Goal: Check status: Check status

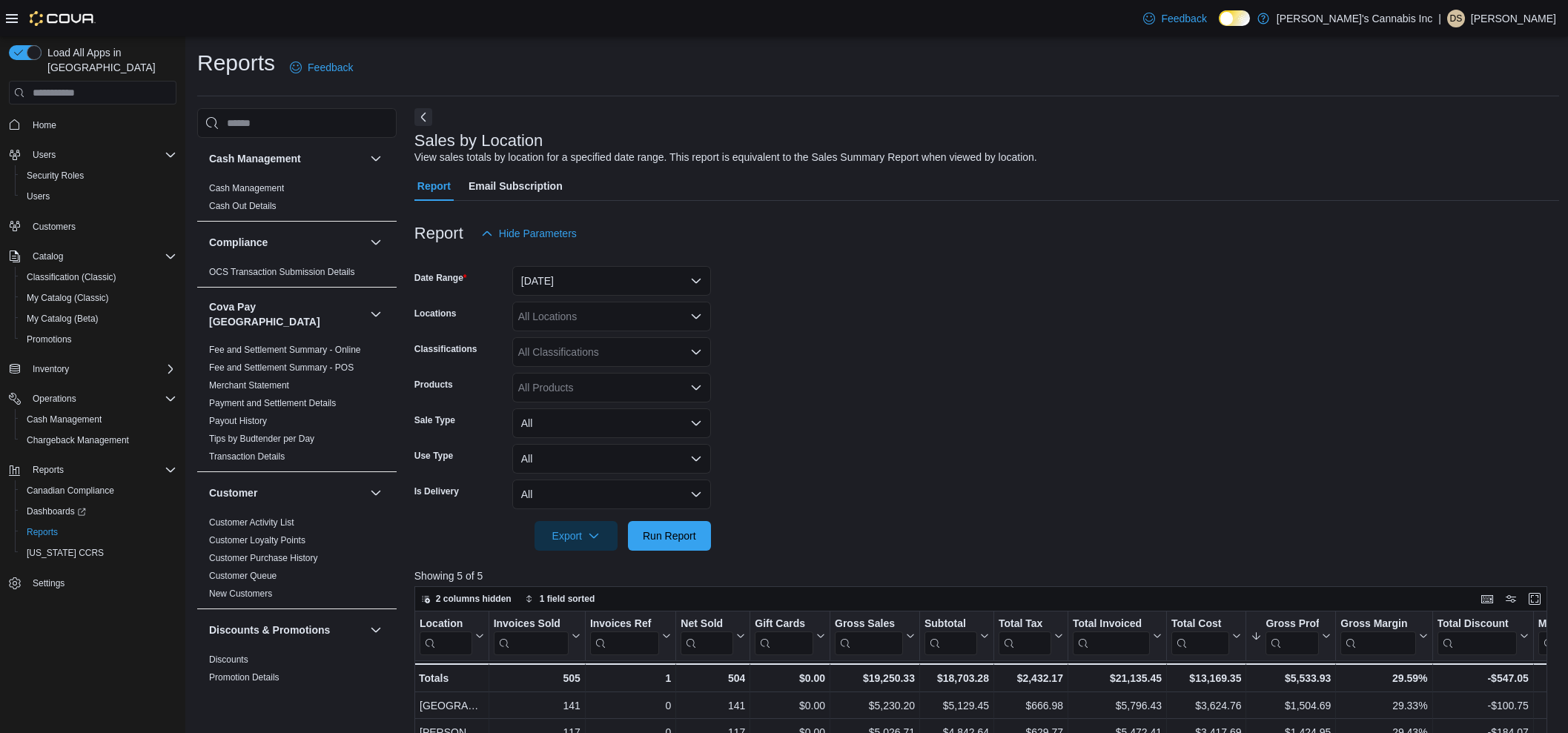
scroll to position [277, 0]
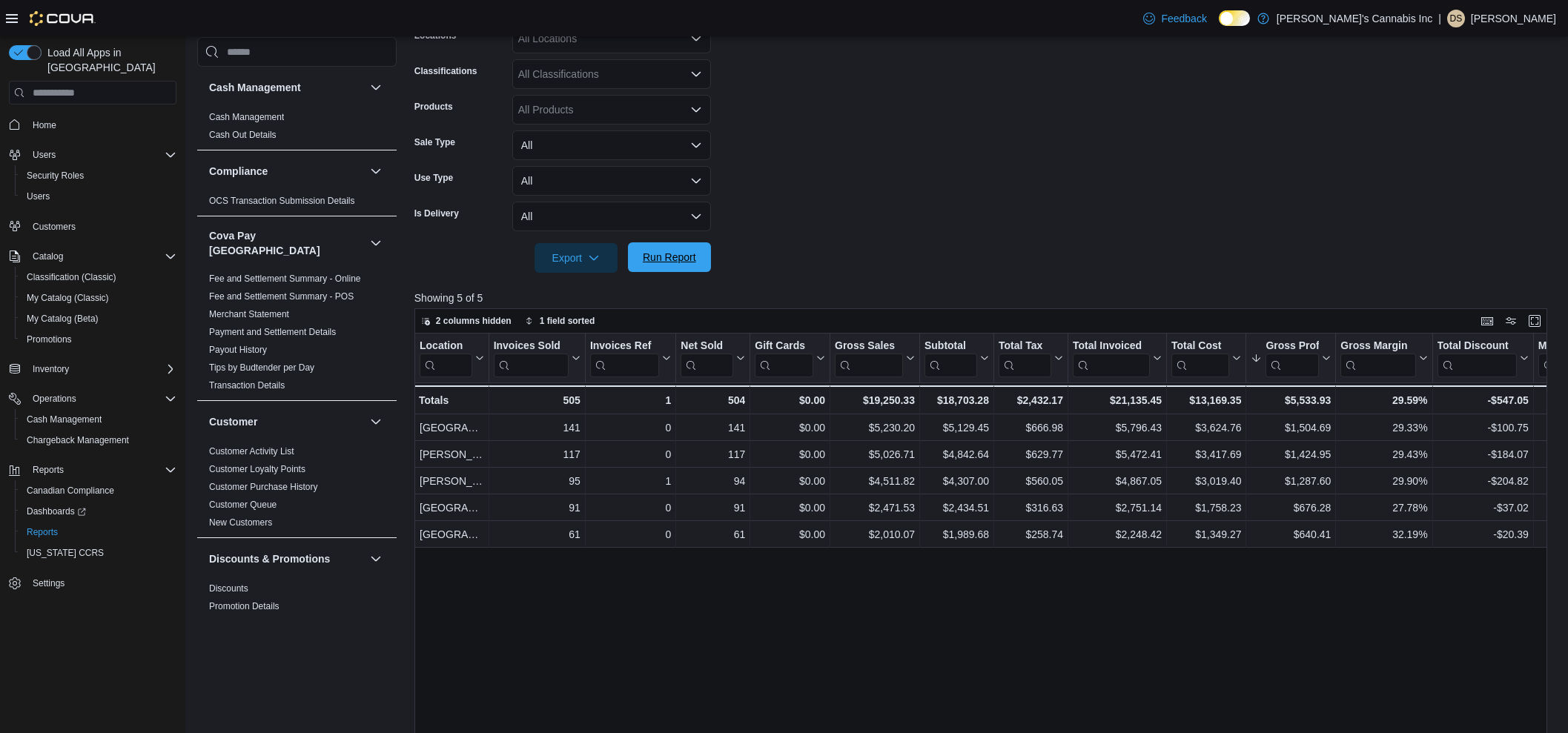
click at [671, 267] on span "Run Report" at bounding box center [668, 257] width 65 height 29
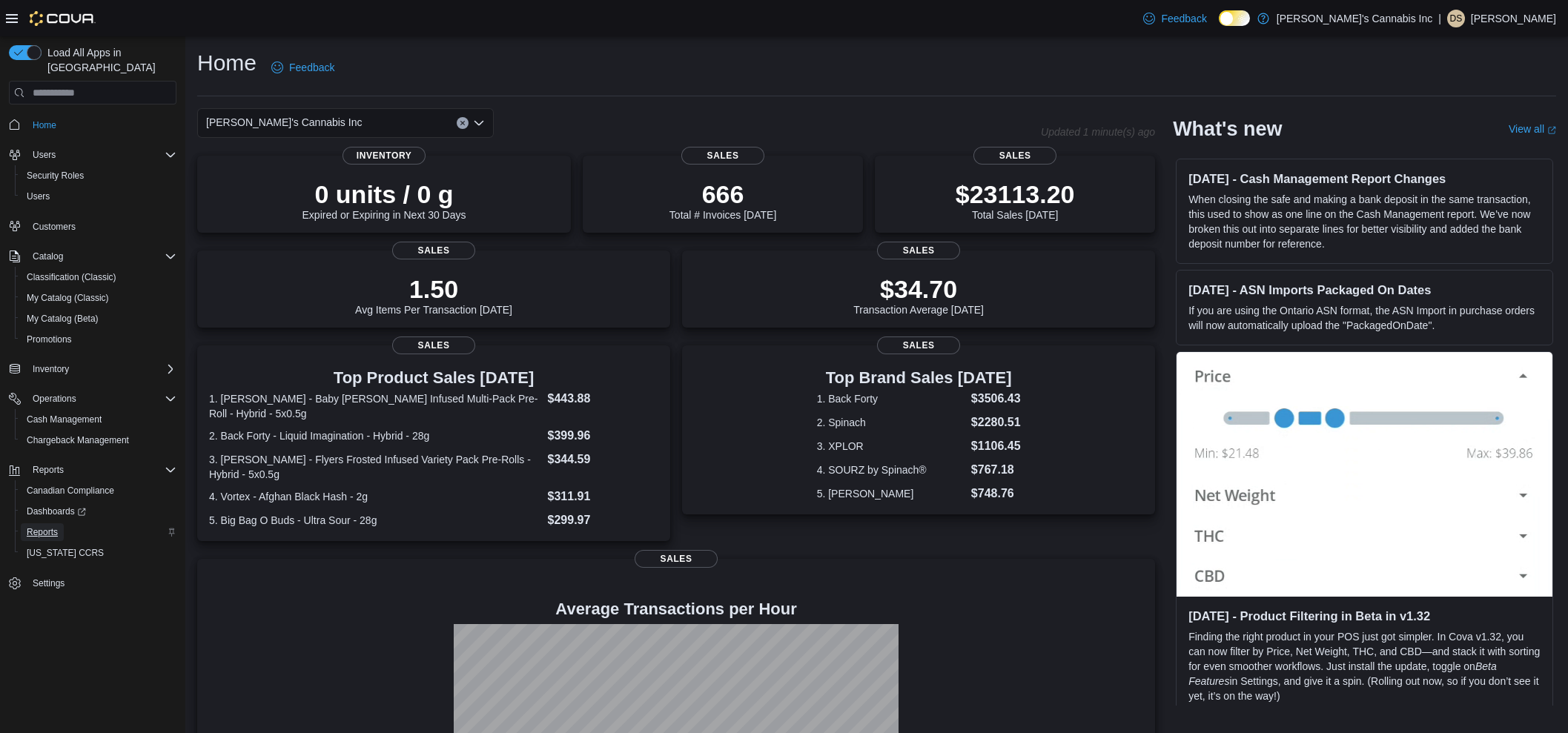
click at [45, 526] on span "Reports" at bounding box center [42, 531] width 31 height 12
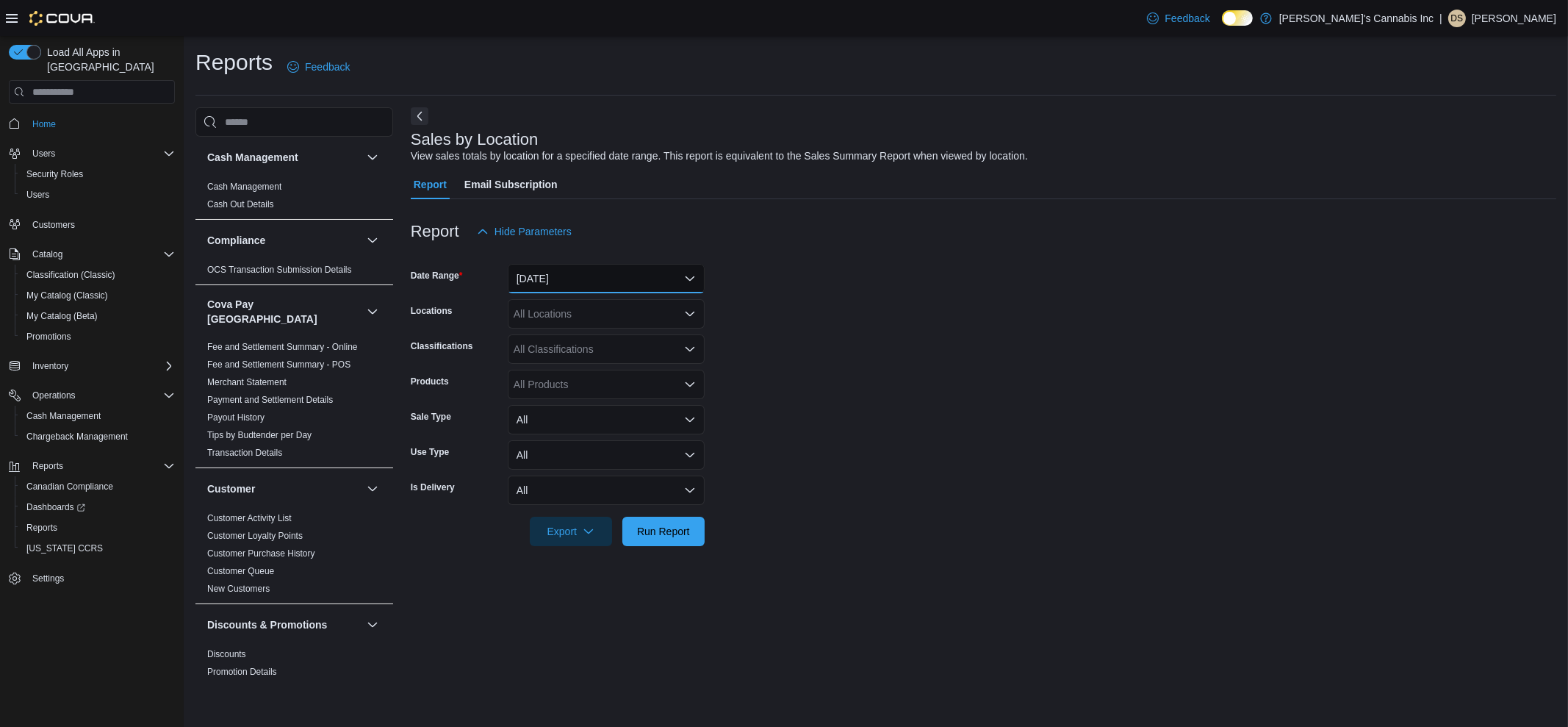
click at [532, 288] on button "Yesterday" at bounding box center [607, 278] width 197 height 29
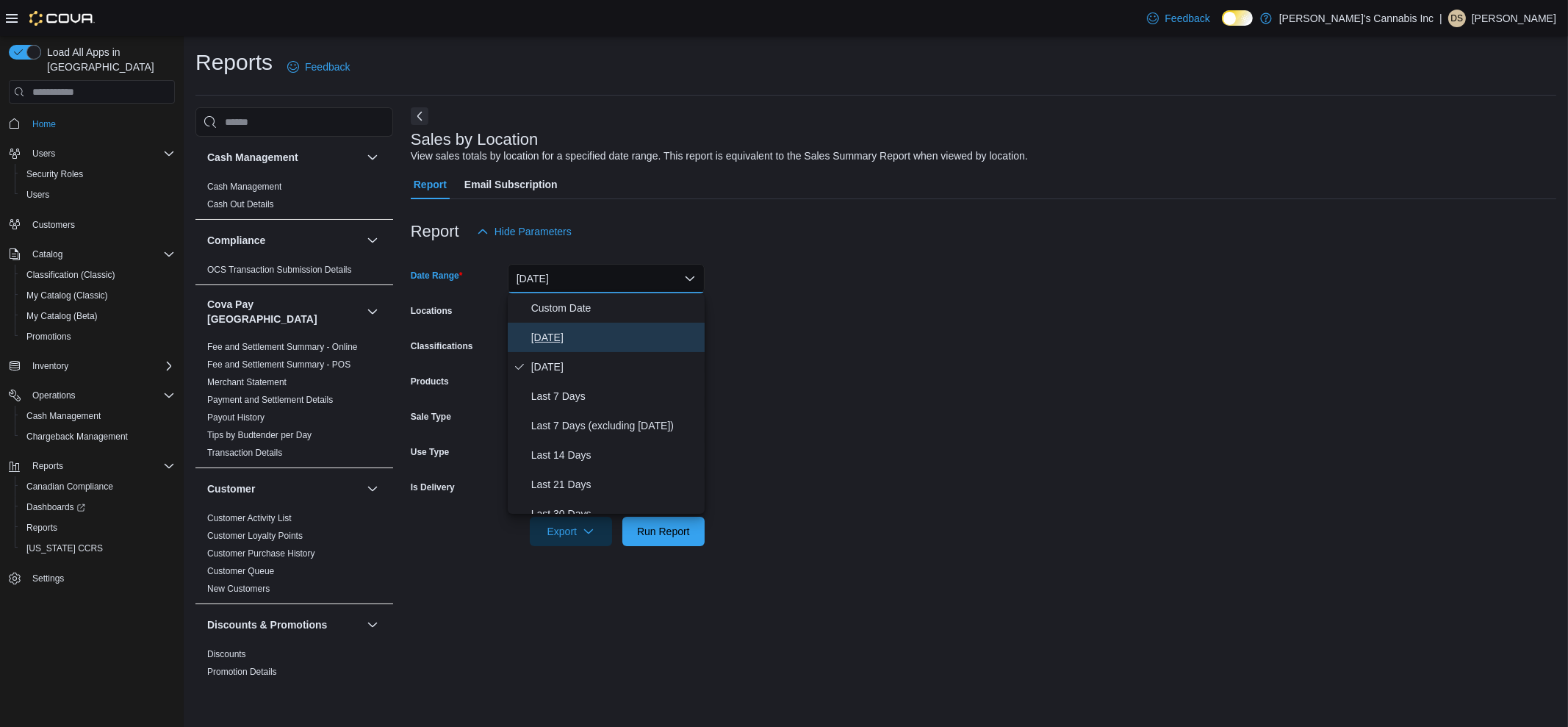
click at [548, 338] on span "Today" at bounding box center [615, 337] width 167 height 17
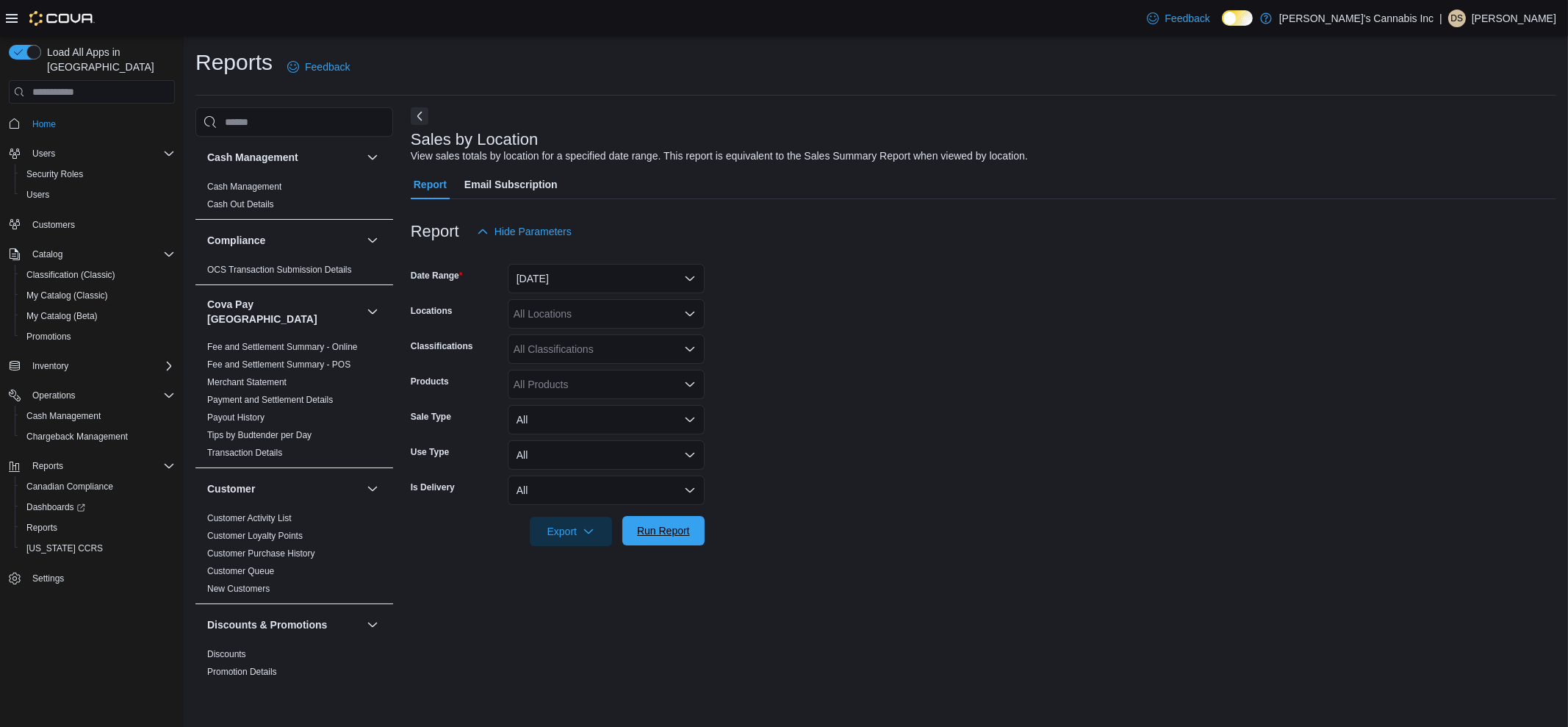
click at [654, 528] on span "Run Report" at bounding box center [664, 531] width 53 height 14
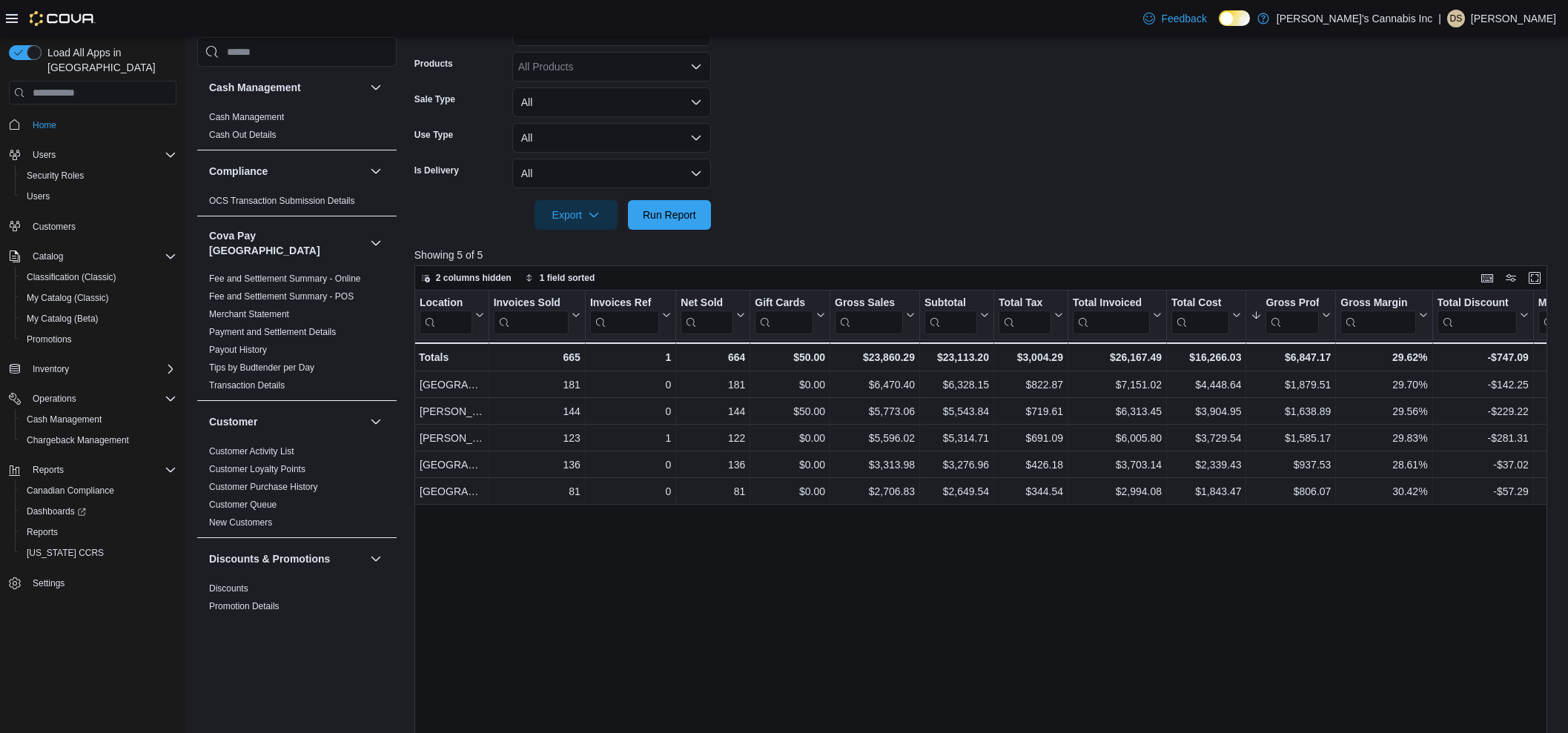
scroll to position [370, 0]
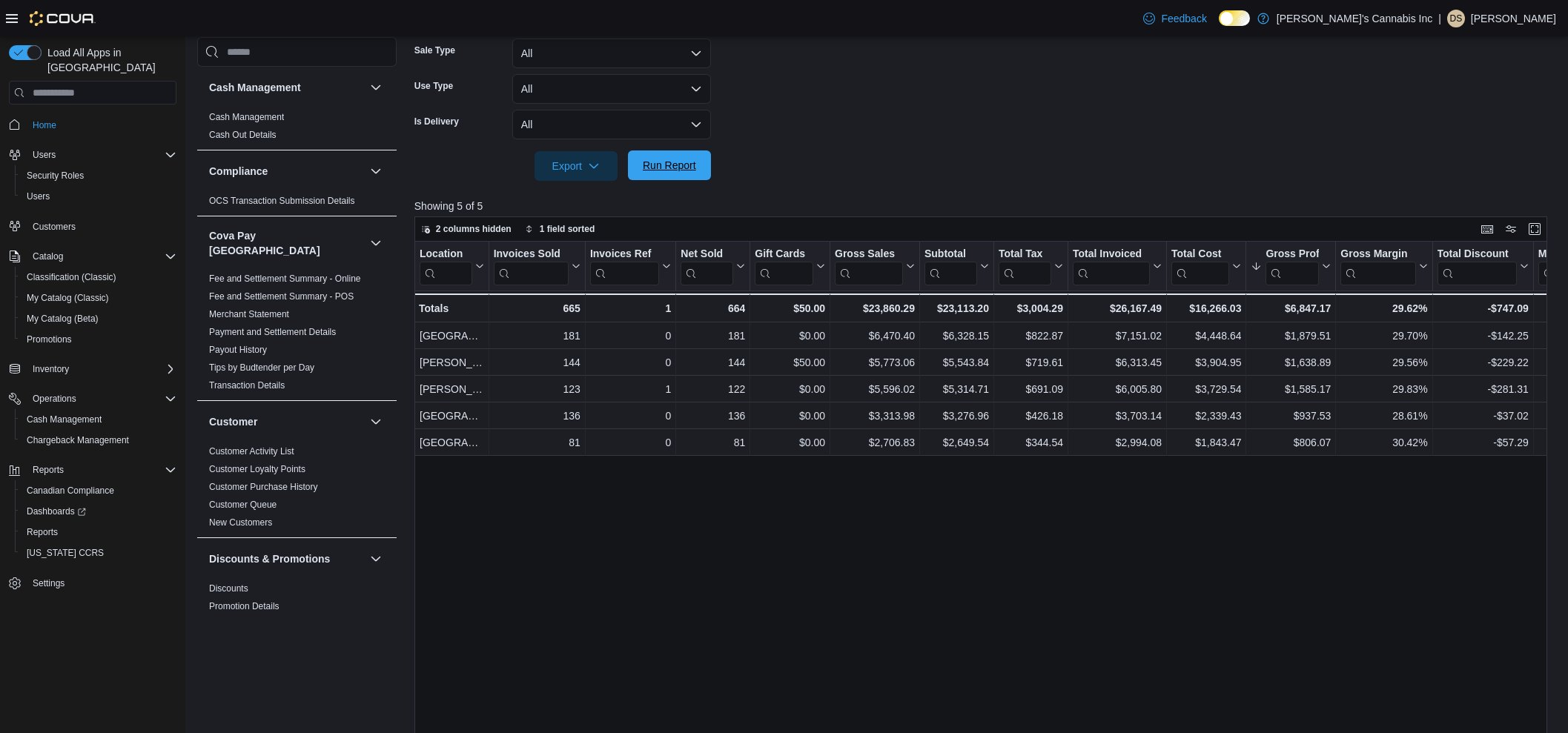
click at [696, 165] on span "Run Report" at bounding box center [668, 165] width 65 height 29
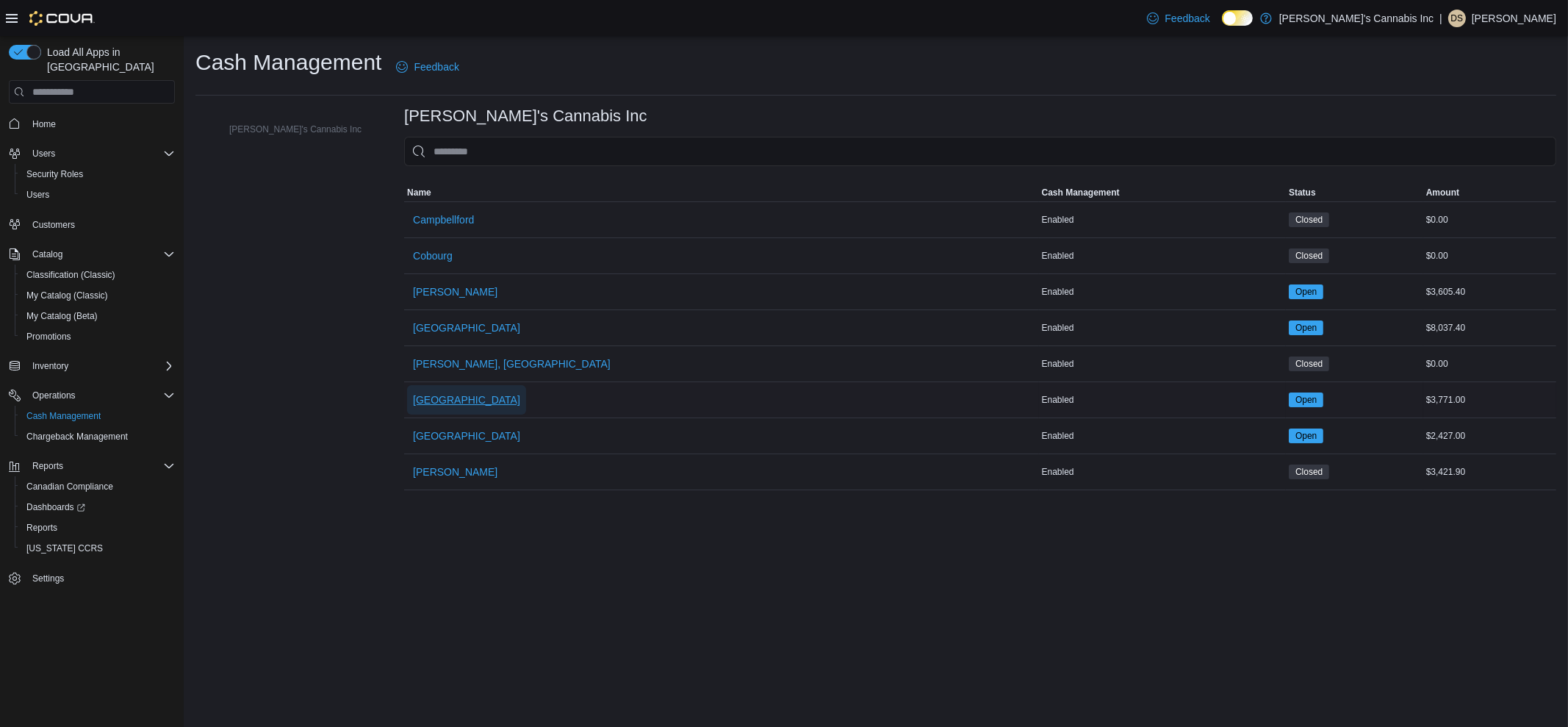
click at [413, 392] on span "[GEOGRAPHIC_DATA]" at bounding box center [466, 399] width 108 height 14
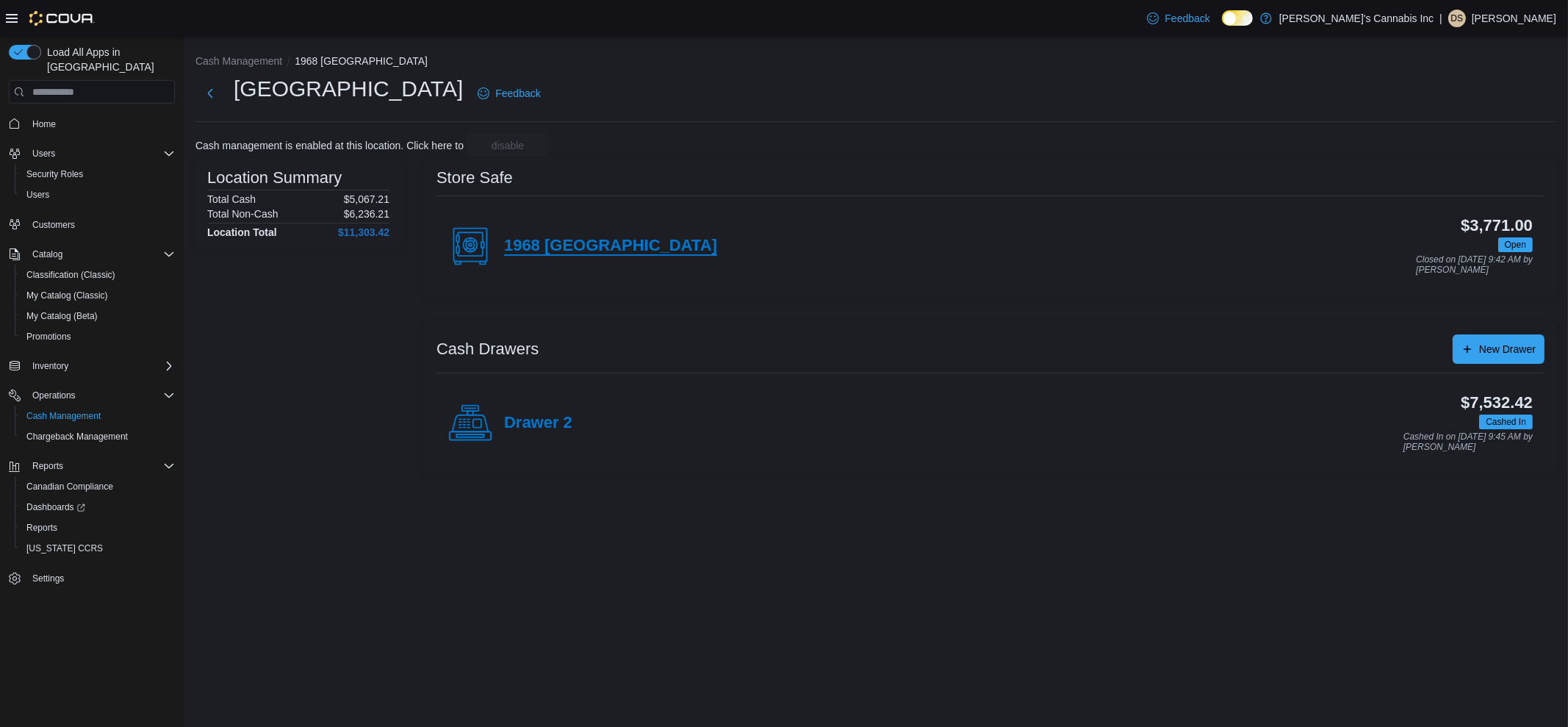
click at [564, 252] on h4 "1968 [GEOGRAPHIC_DATA]" at bounding box center [610, 245] width 213 height 19
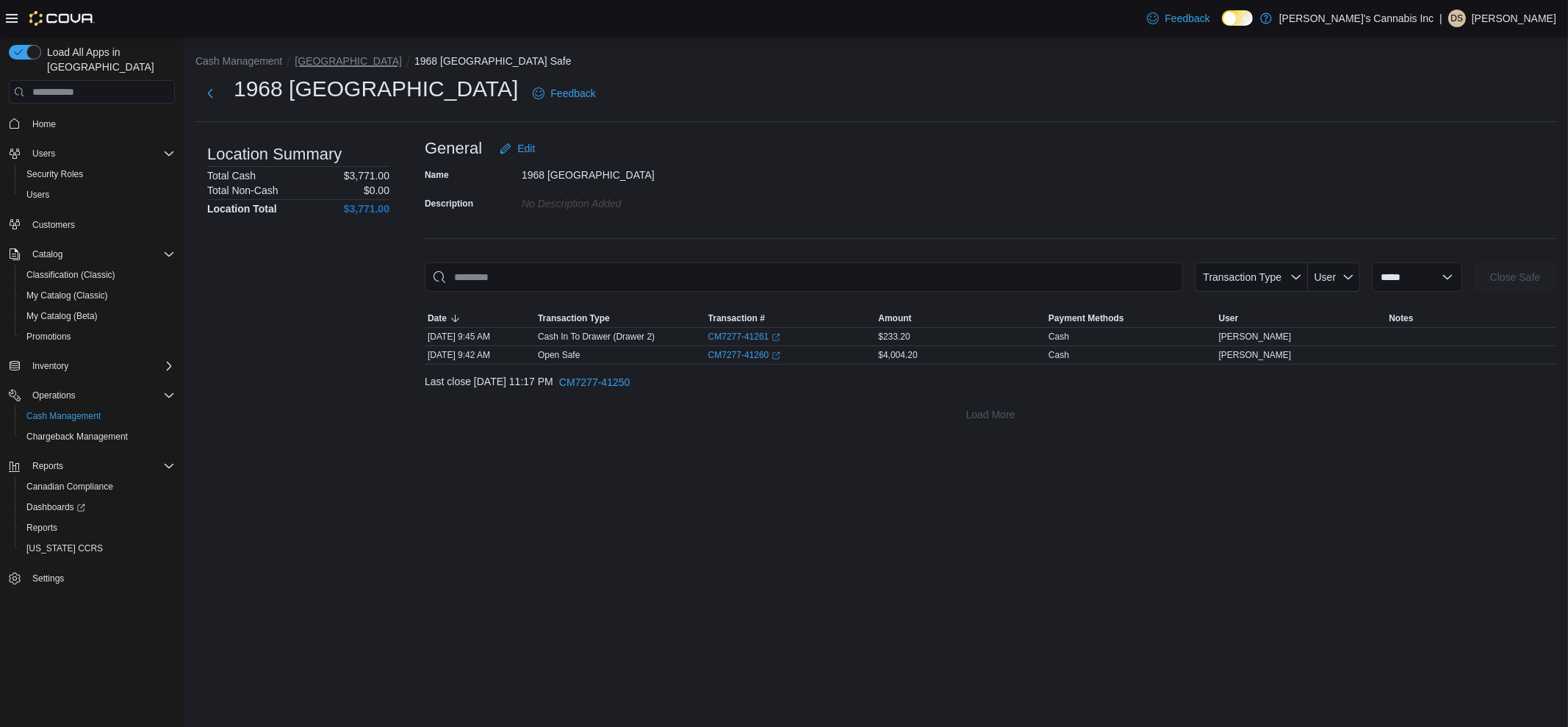
click at [317, 65] on button "[GEOGRAPHIC_DATA]" at bounding box center [348, 61] width 108 height 12
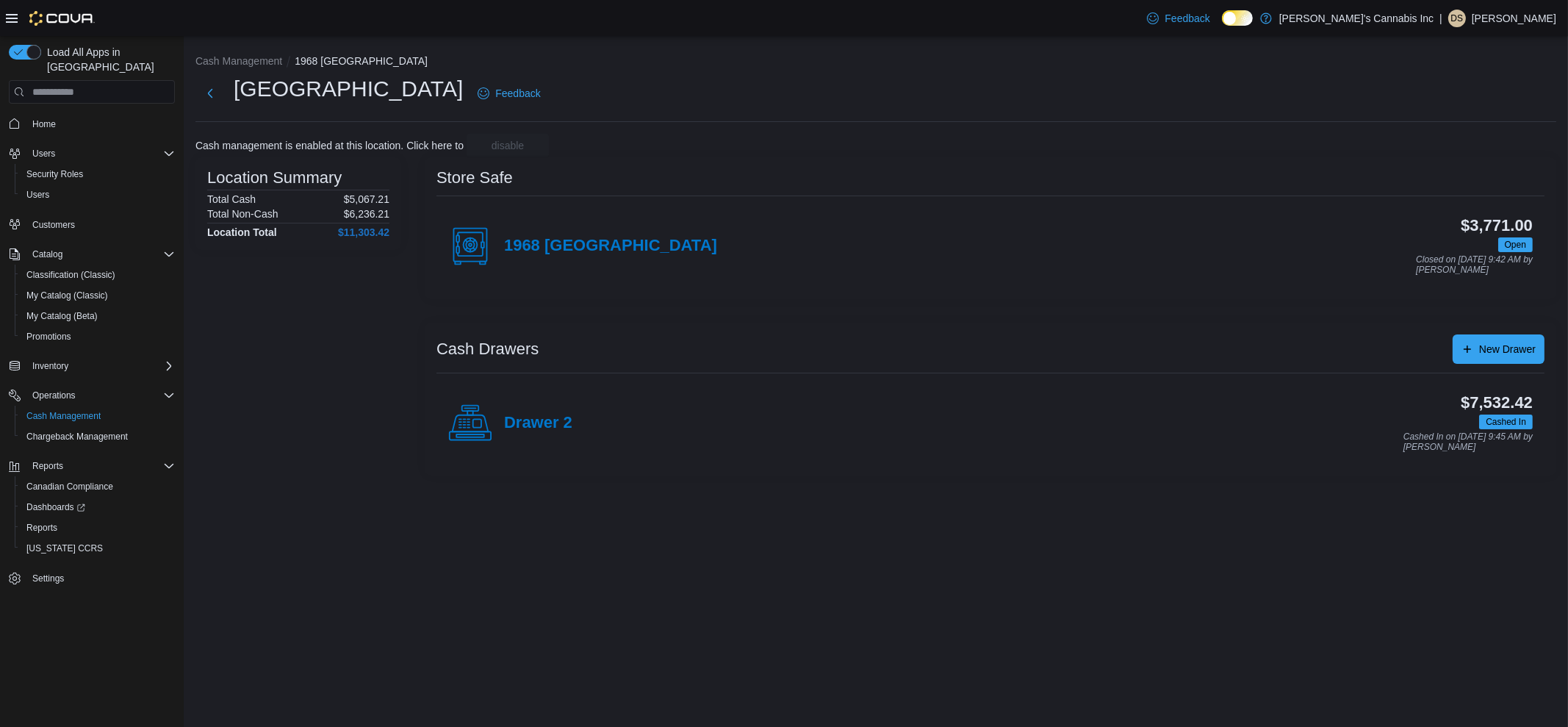
click at [569, 420] on h4 "Drawer 2" at bounding box center [538, 423] width 68 height 19
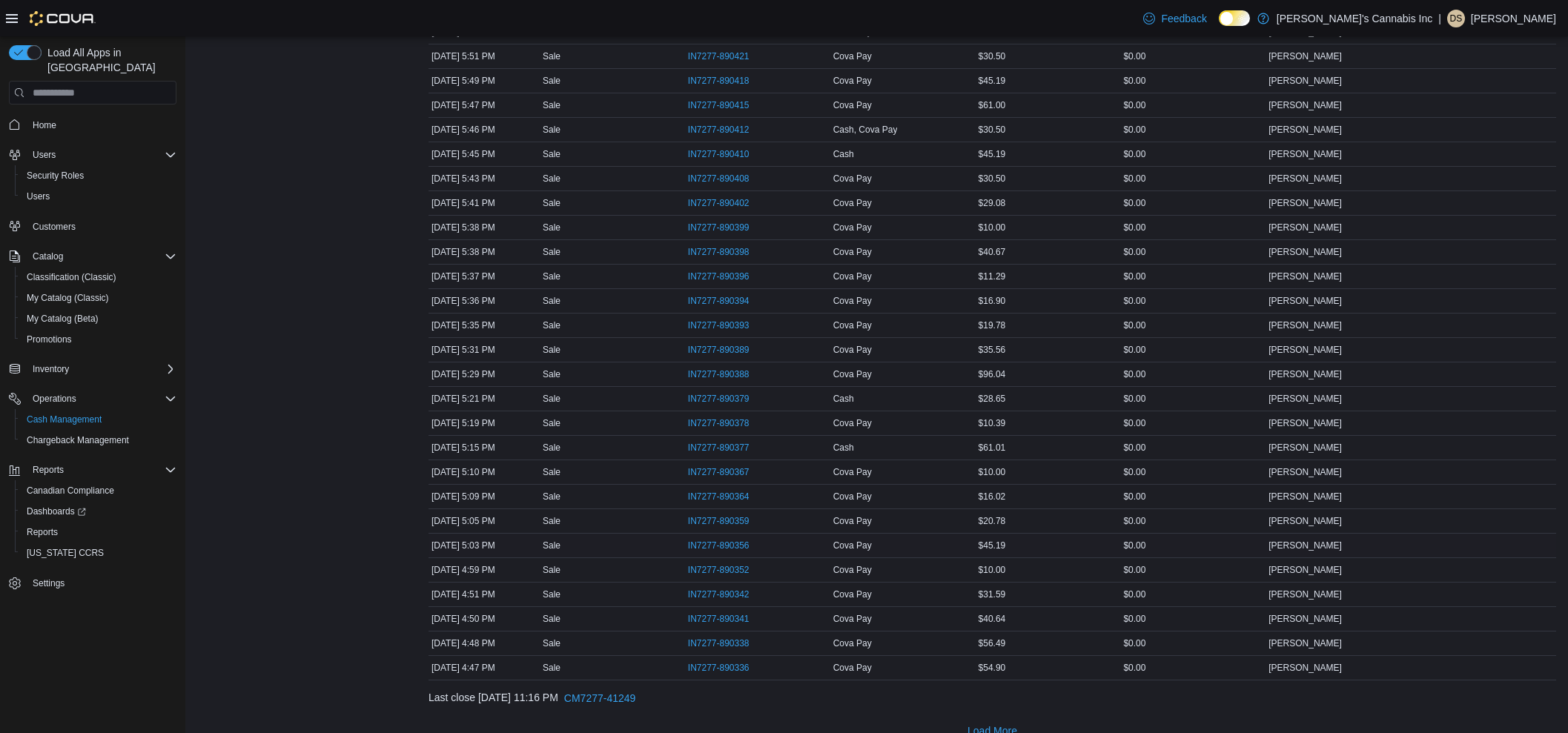
scroll to position [2106, 0]
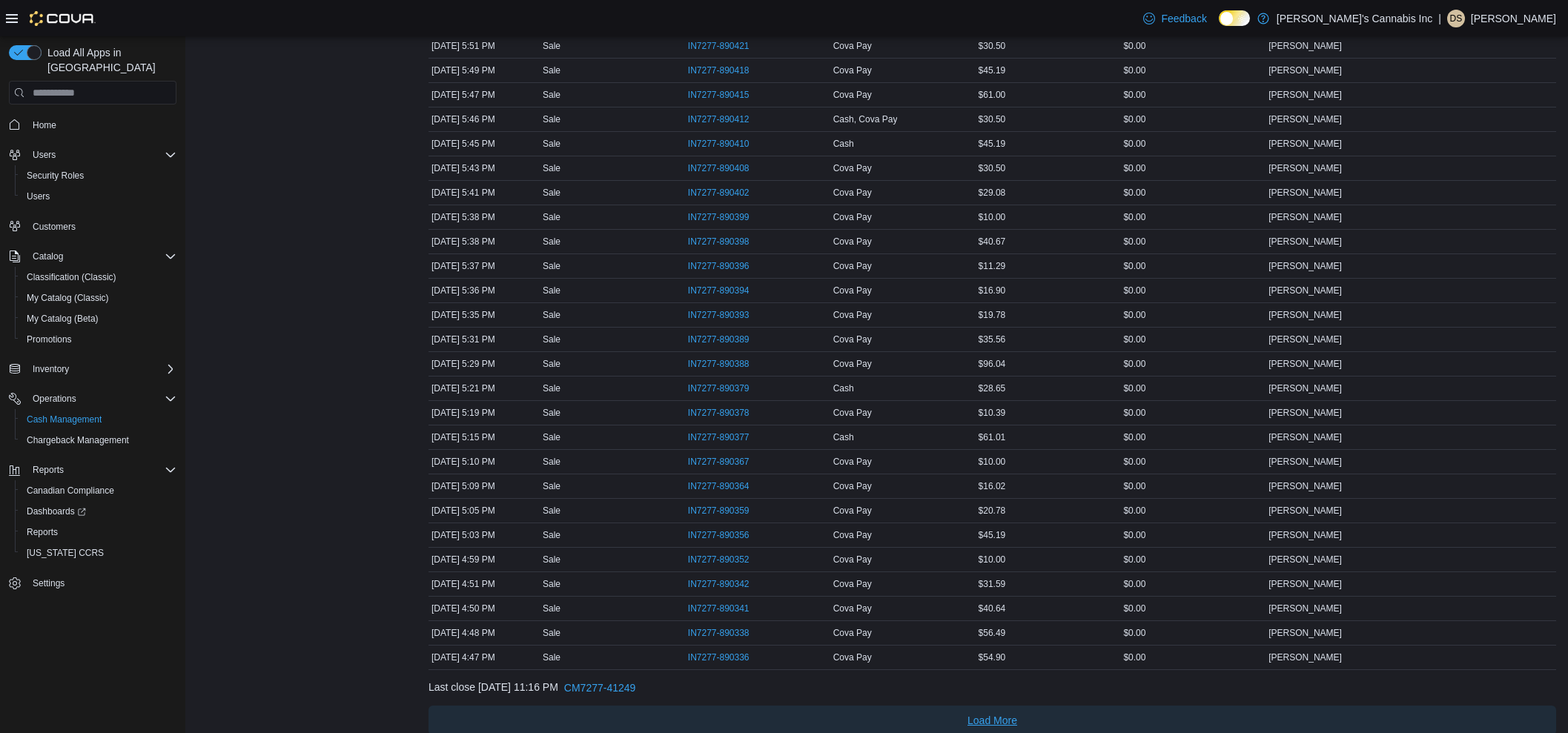
drag, startPoint x: 647, startPoint y: 679, endPoint x: 774, endPoint y: 731, distance: 137.2
click at [608, 712] on span "Load More" at bounding box center [993, 720] width 1116 height 29
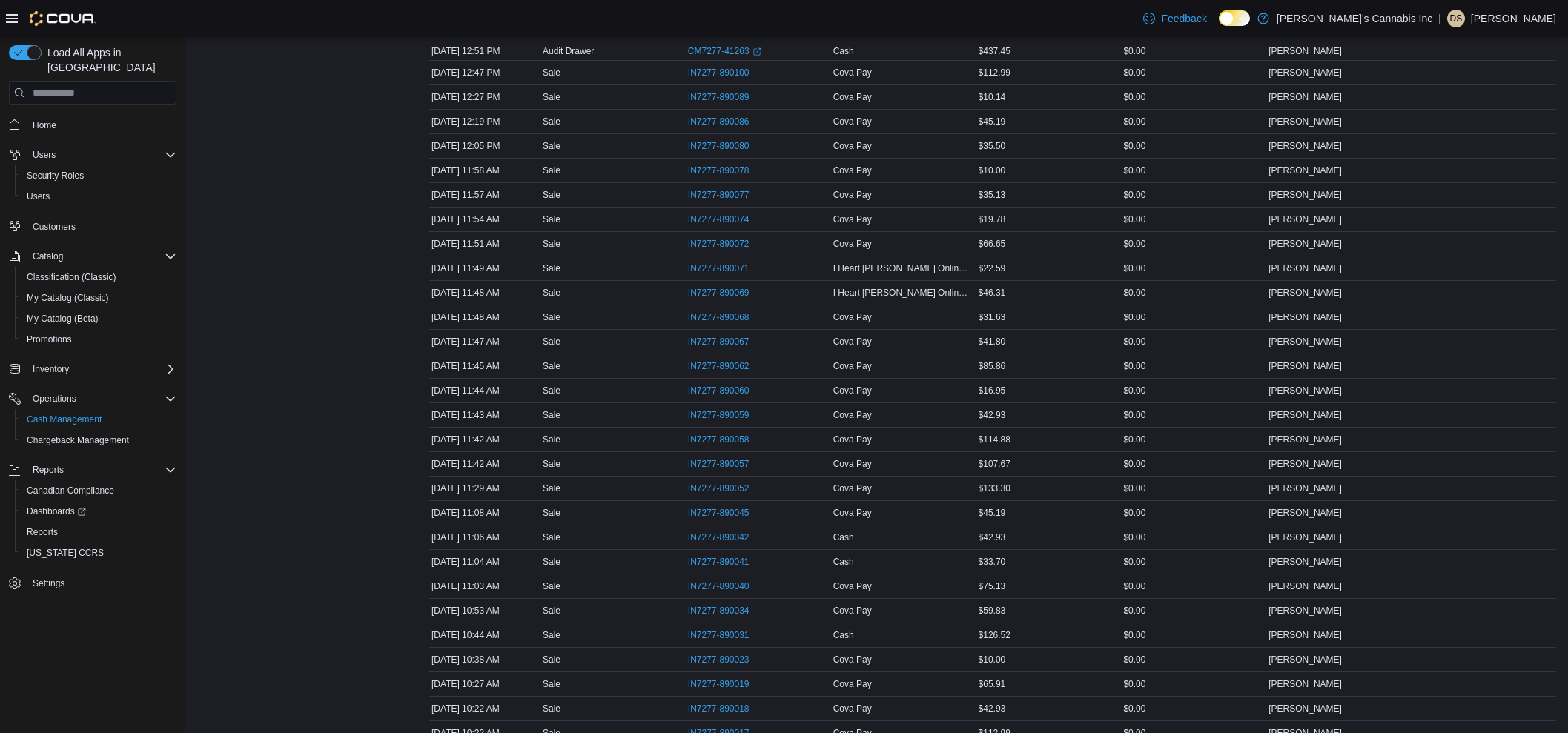
scroll to position [4350, 0]
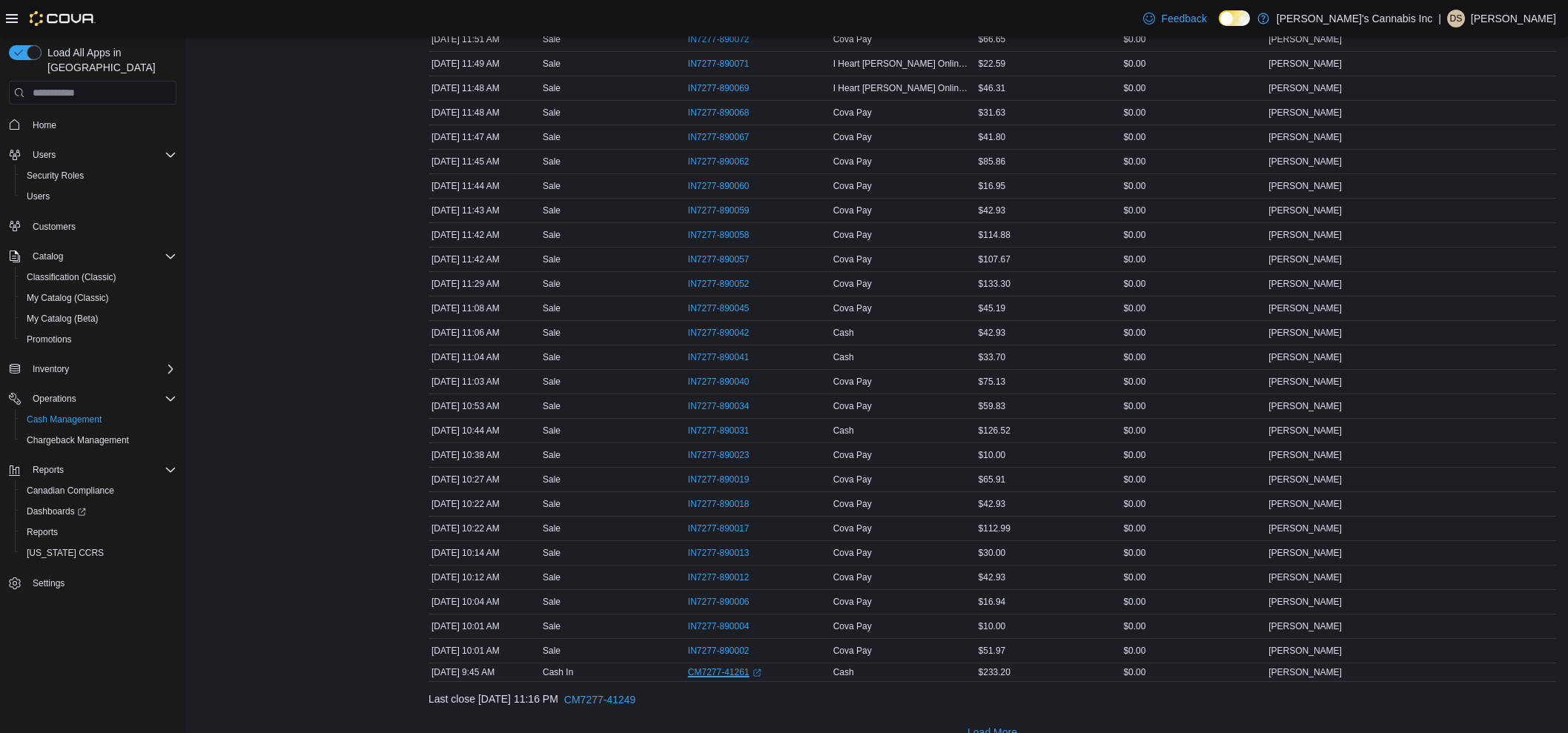
click at [719, 666] on link "CM7277-41261 (opens in a new tab or window)" at bounding box center [724, 672] width 73 height 12
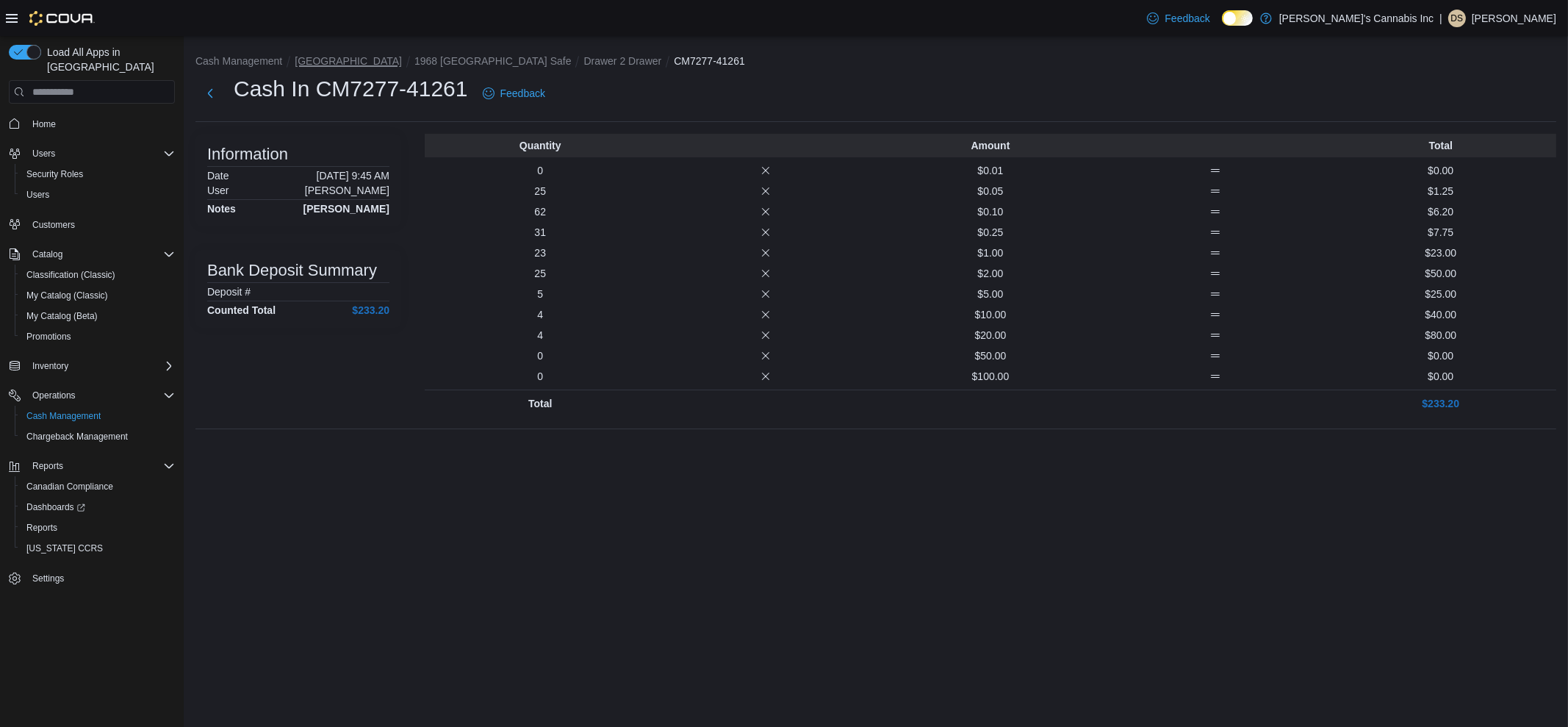
drag, startPoint x: 316, startPoint y: 71, endPoint x: 306, endPoint y: 60, distance: 14.9
drag, startPoint x: 306, startPoint y: 60, endPoint x: 848, endPoint y: 46, distance: 542.2
click at [865, 76] on div "Cash In CM7277-41261 Feedback" at bounding box center [875, 93] width 1361 height 38
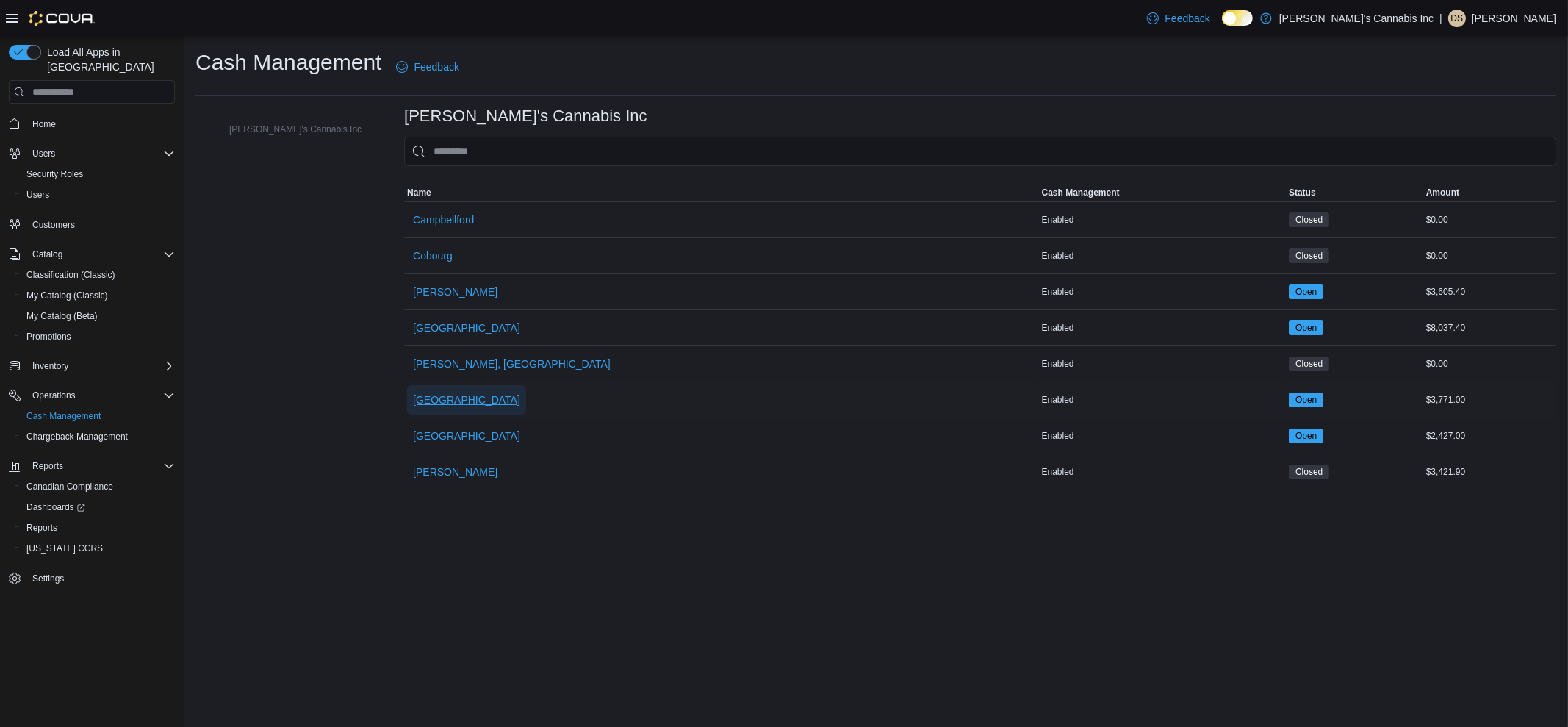
click at [413, 405] on span "[GEOGRAPHIC_DATA]" at bounding box center [466, 399] width 108 height 14
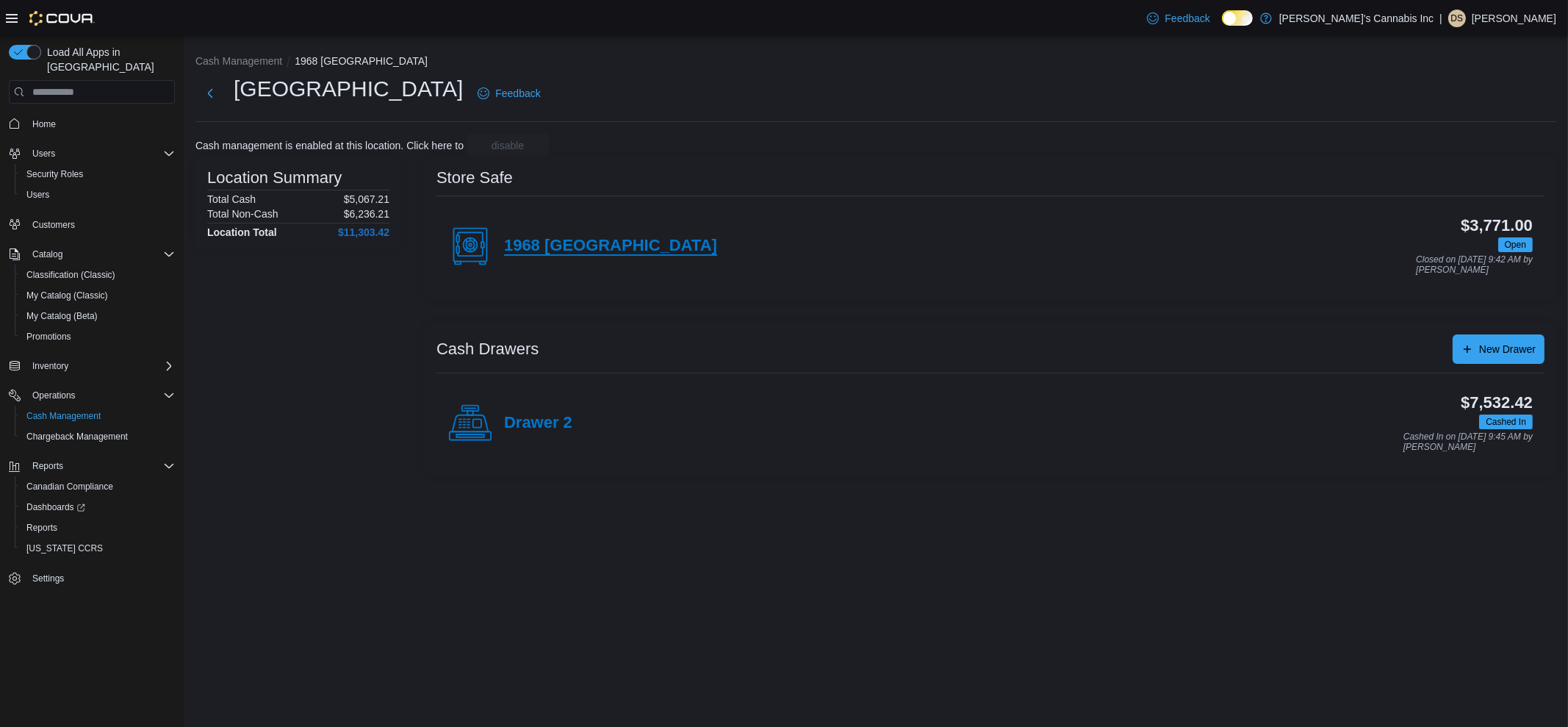
click at [595, 243] on h4 "1968 [GEOGRAPHIC_DATA]" at bounding box center [610, 245] width 213 height 19
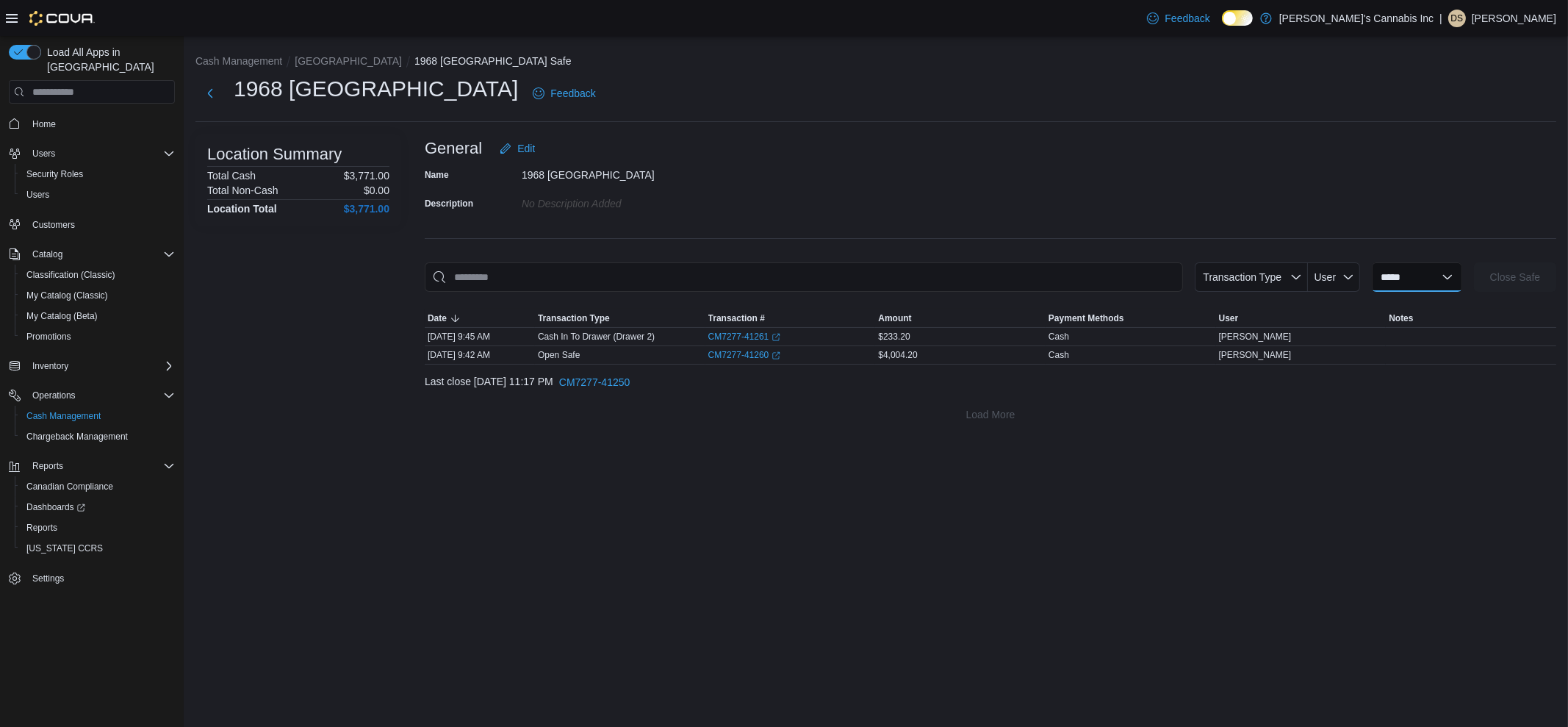
click at [1430, 282] on select "**********" at bounding box center [1417, 277] width 91 height 29
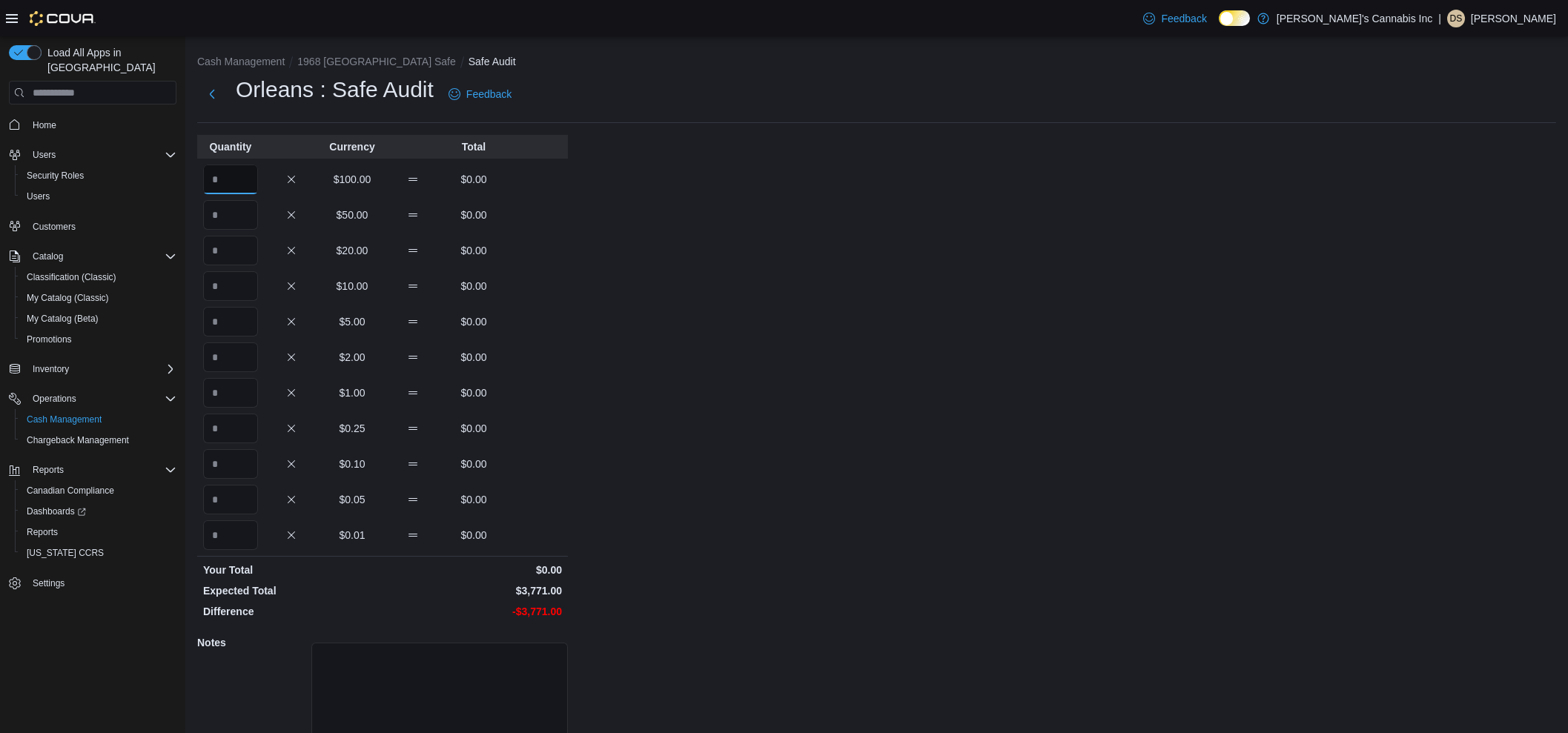
click at [234, 185] on input "Quantity" at bounding box center [230, 179] width 55 height 29
type input "**"
type input "*"
type input "**"
type input "*"
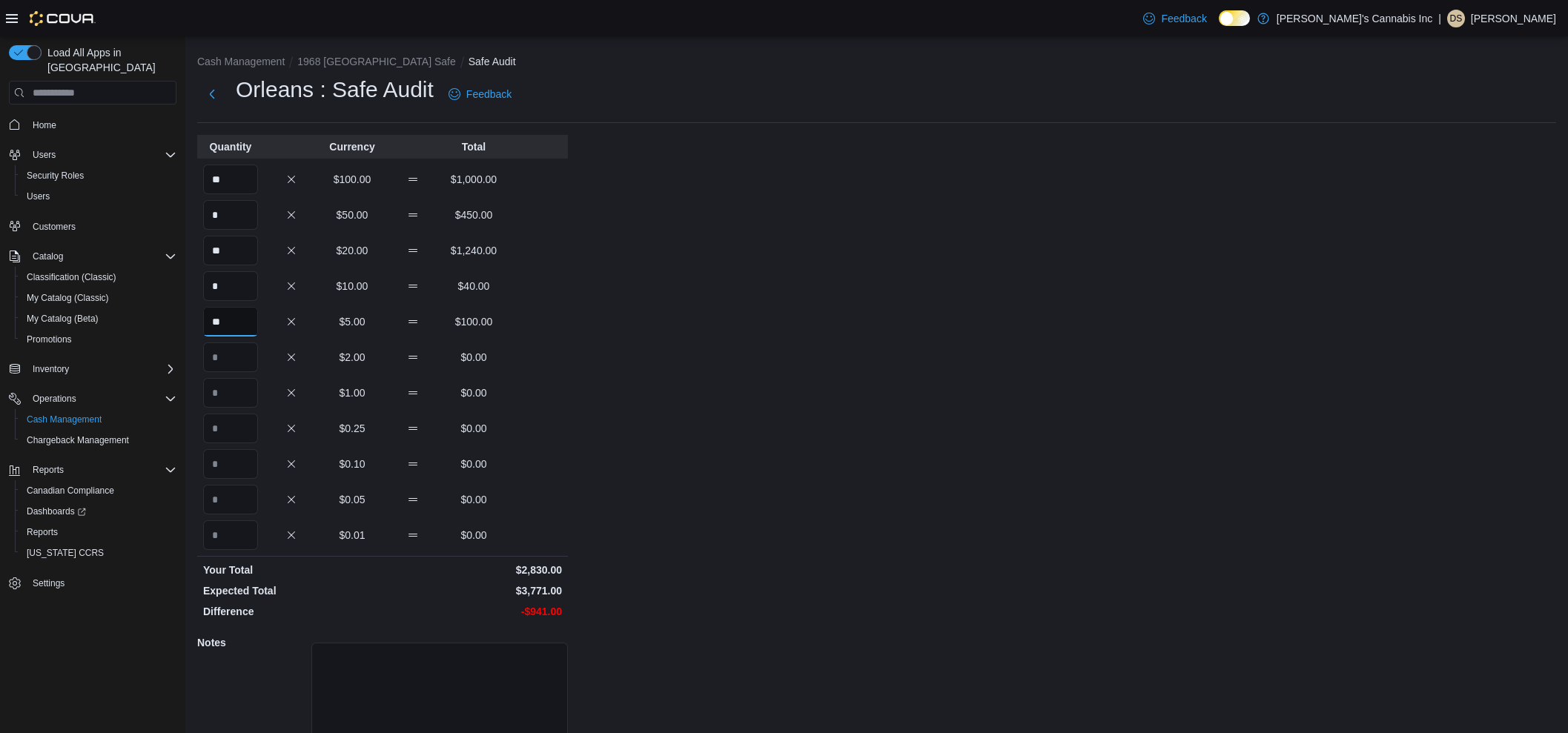
type input "**"
type input "***"
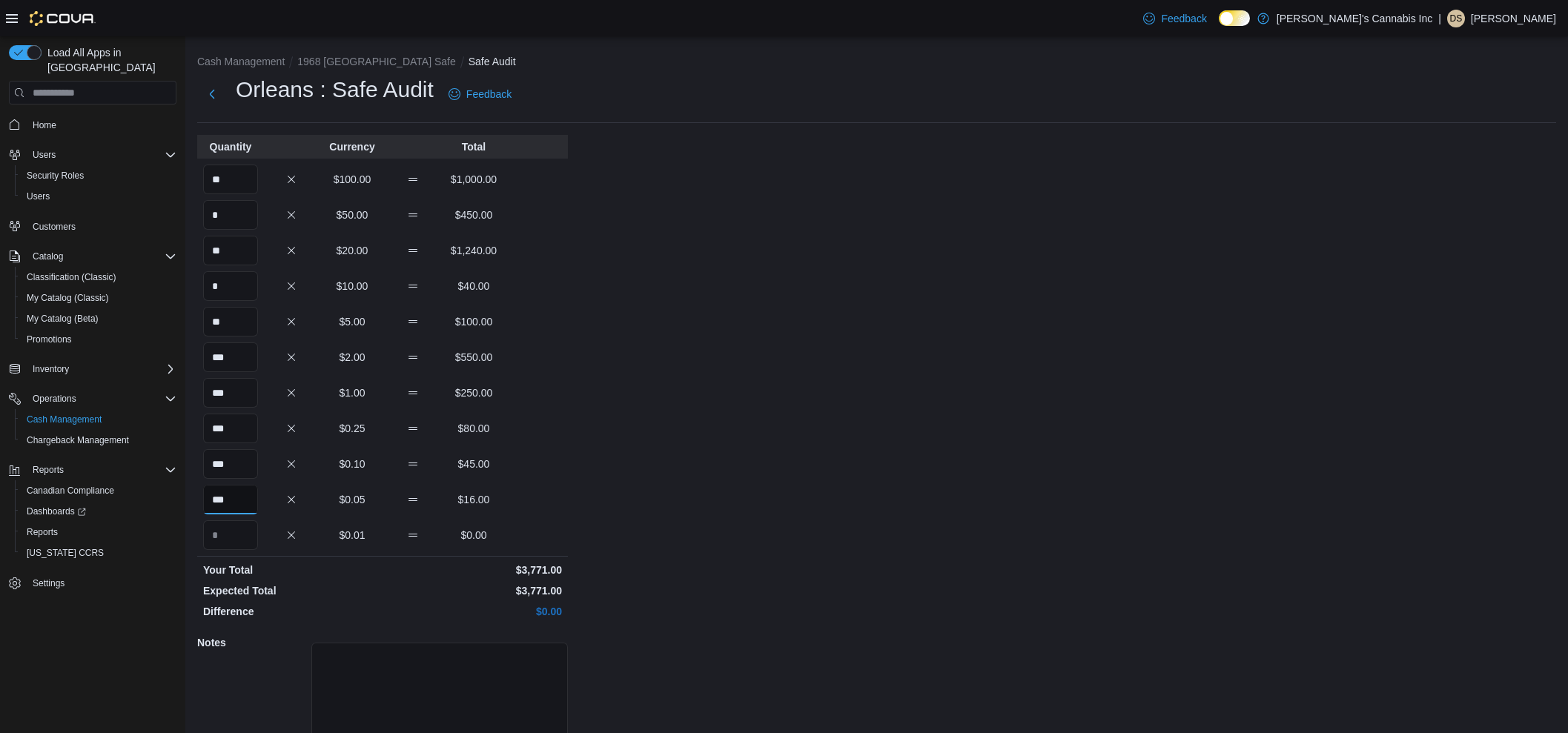
type input "***"
drag, startPoint x: 961, startPoint y: 389, endPoint x: 642, endPoint y: 236, distance: 353.8
click at [966, 383] on div "Cash Management 1968 [GEOGRAPHIC_DATA] Safe Safe Audit Orleans : Safe Audit Fee…" at bounding box center [877, 423] width 1383 height 773
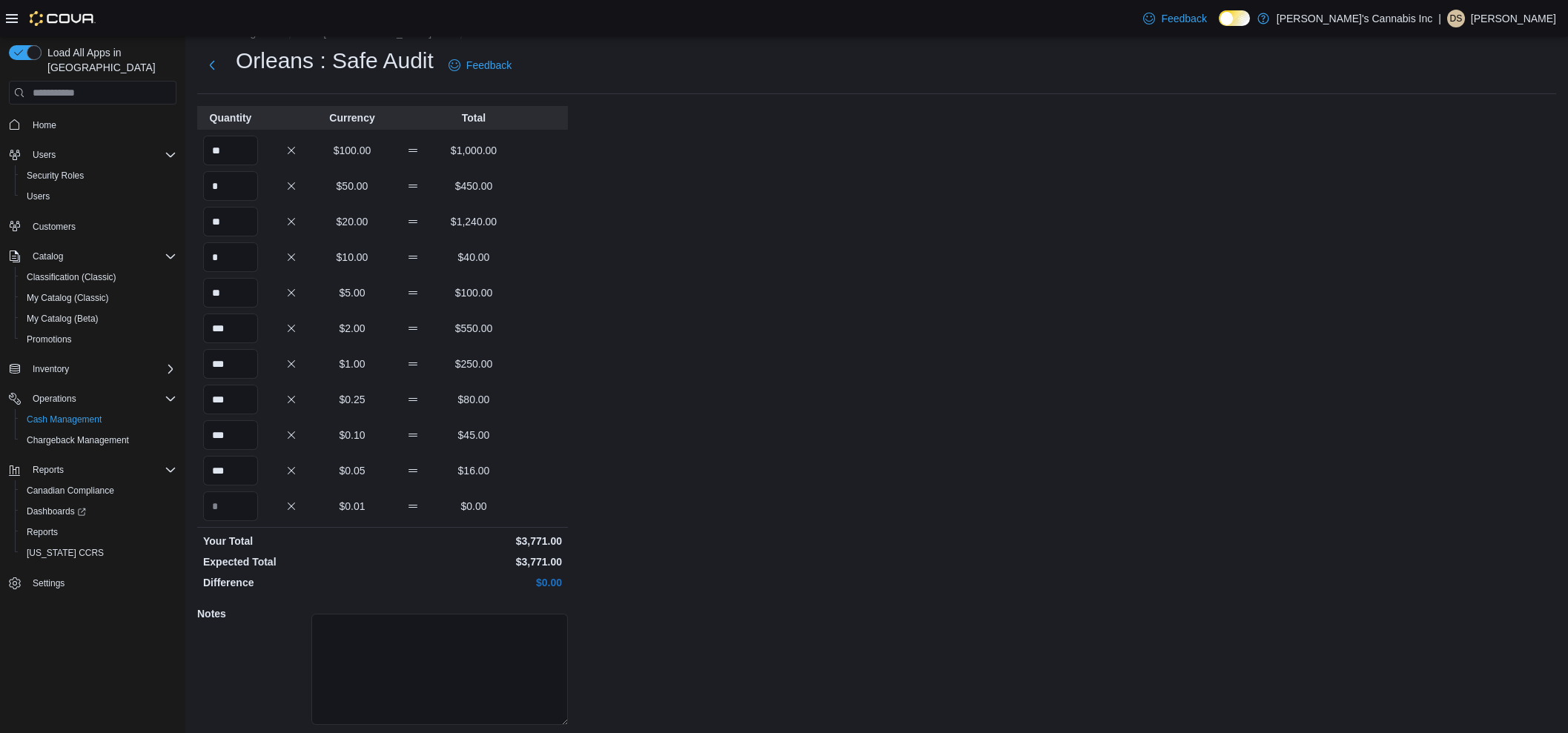
scroll to position [77, 0]
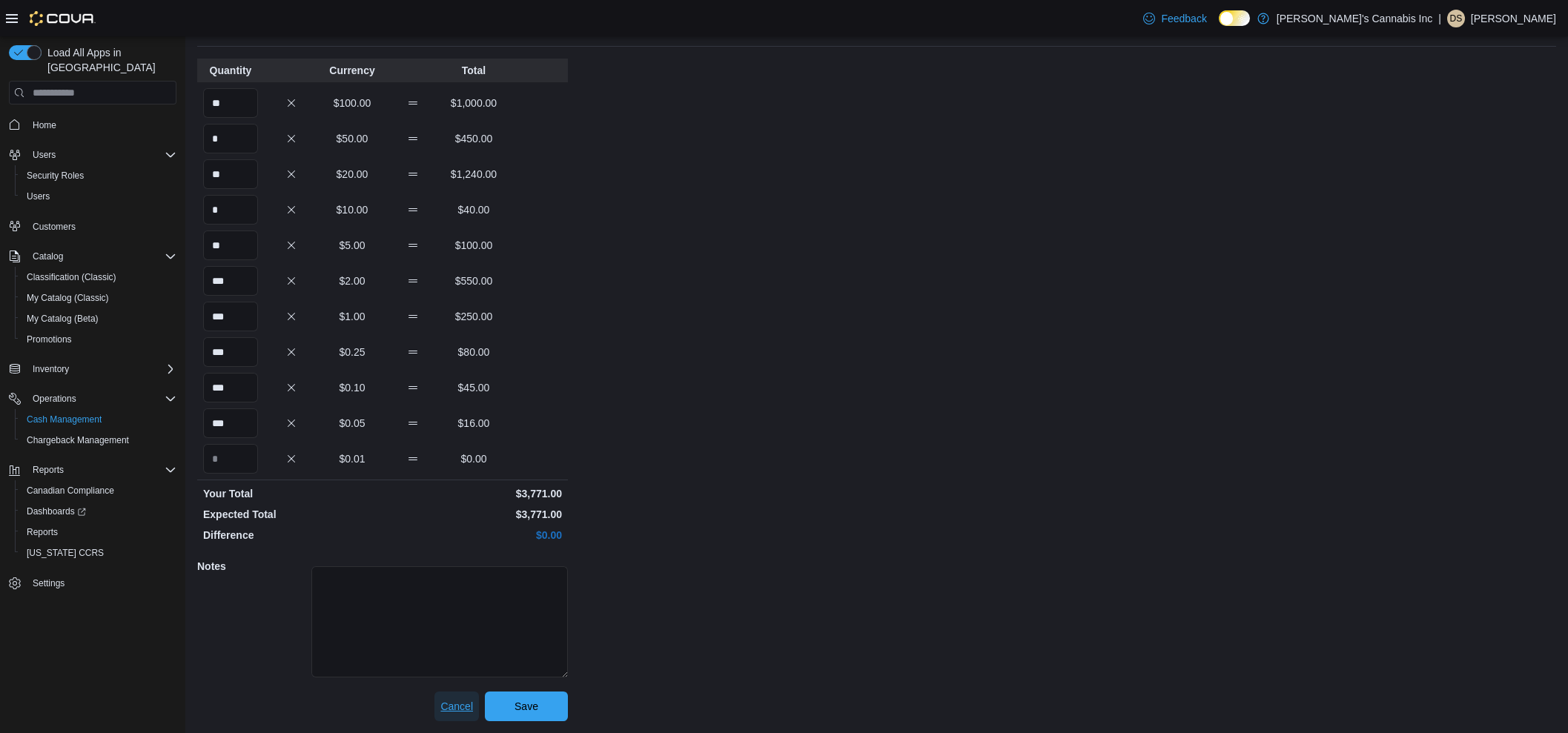
click at [451, 711] on span "Cancel" at bounding box center [457, 706] width 33 height 15
